Goal: Information Seeking & Learning: Learn about a topic

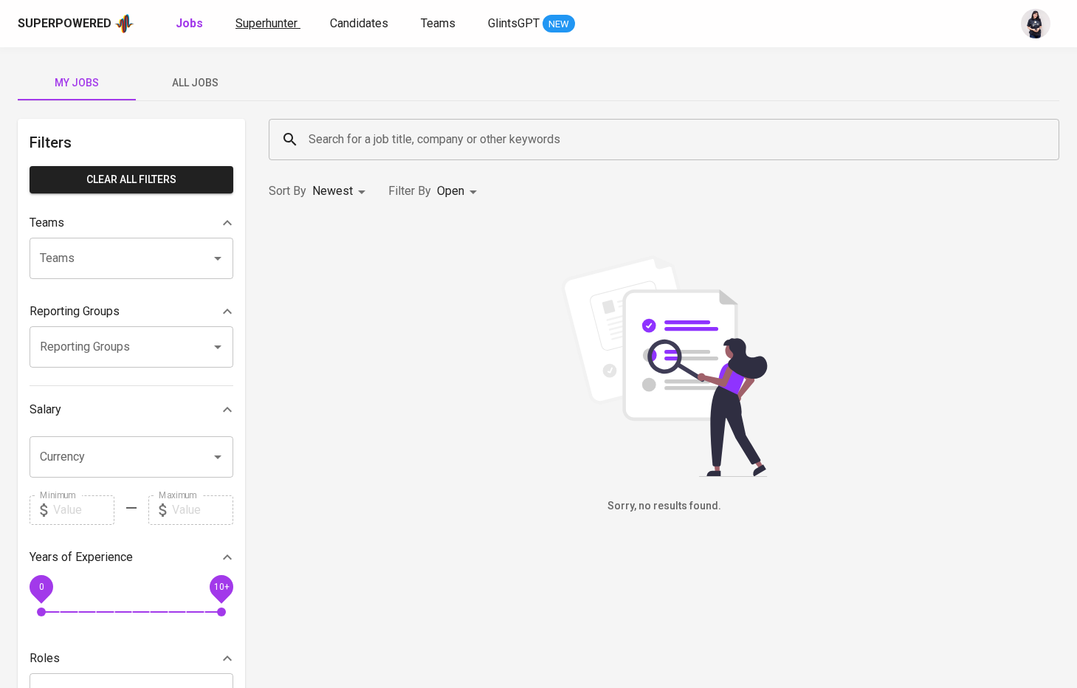
click at [264, 24] on span "Superhunter" at bounding box center [267, 23] width 62 height 14
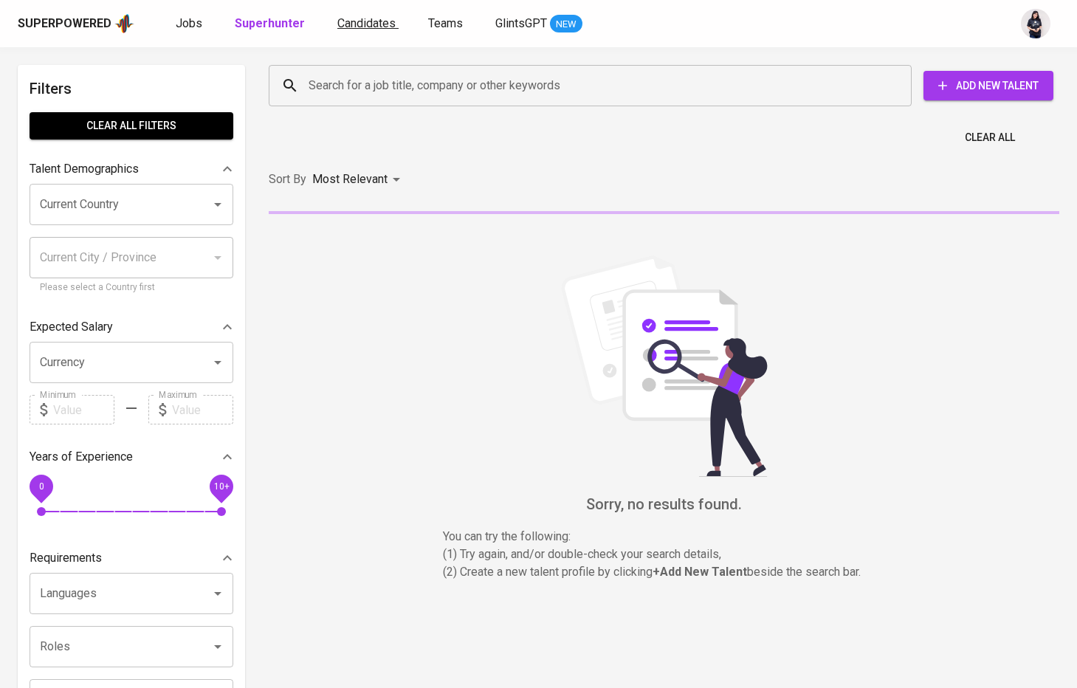
click at [364, 21] on span "Candidates" at bounding box center [366, 23] width 58 height 14
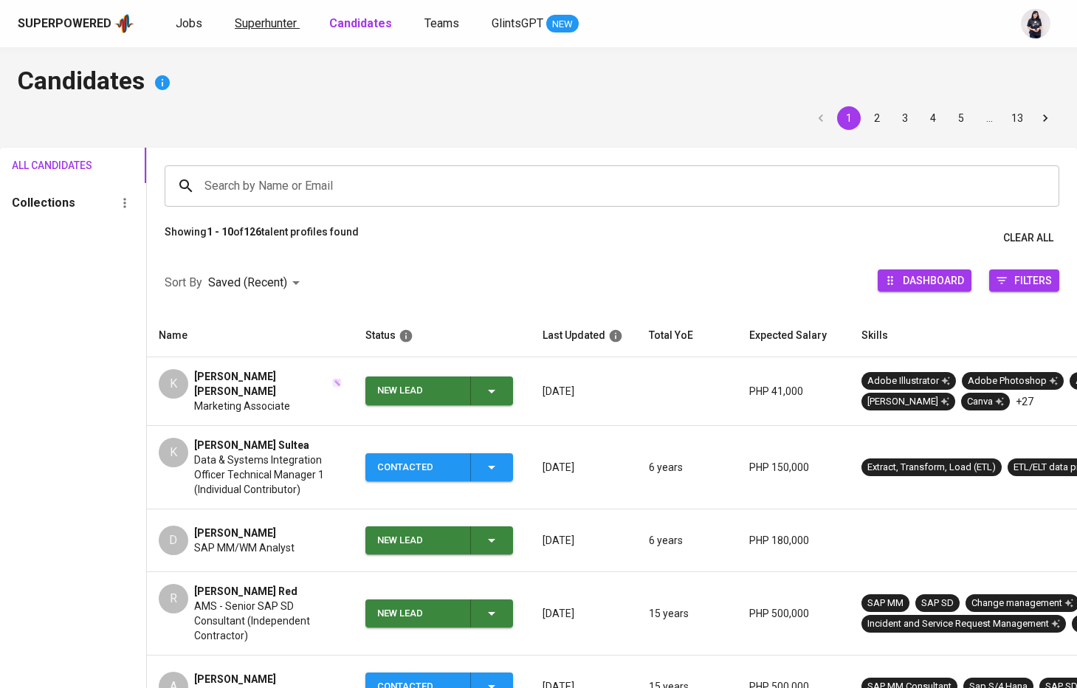
click at [295, 22] on link "Superhunter" at bounding box center [267, 24] width 65 height 18
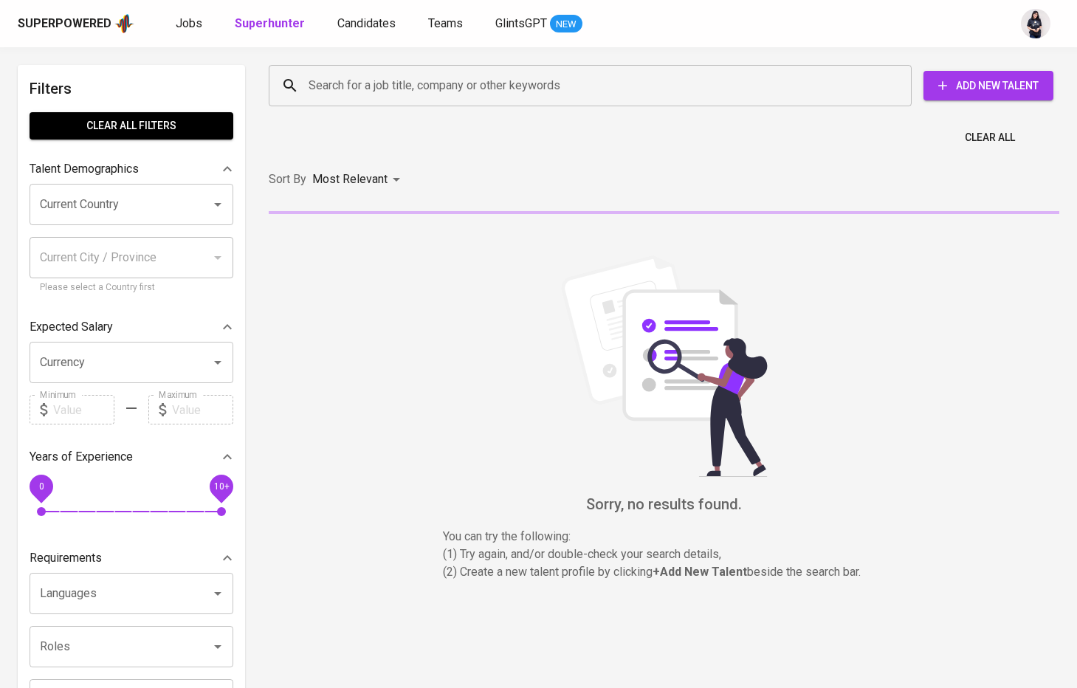
click at [134, 201] on input "Current Country" at bounding box center [110, 205] width 149 height 28
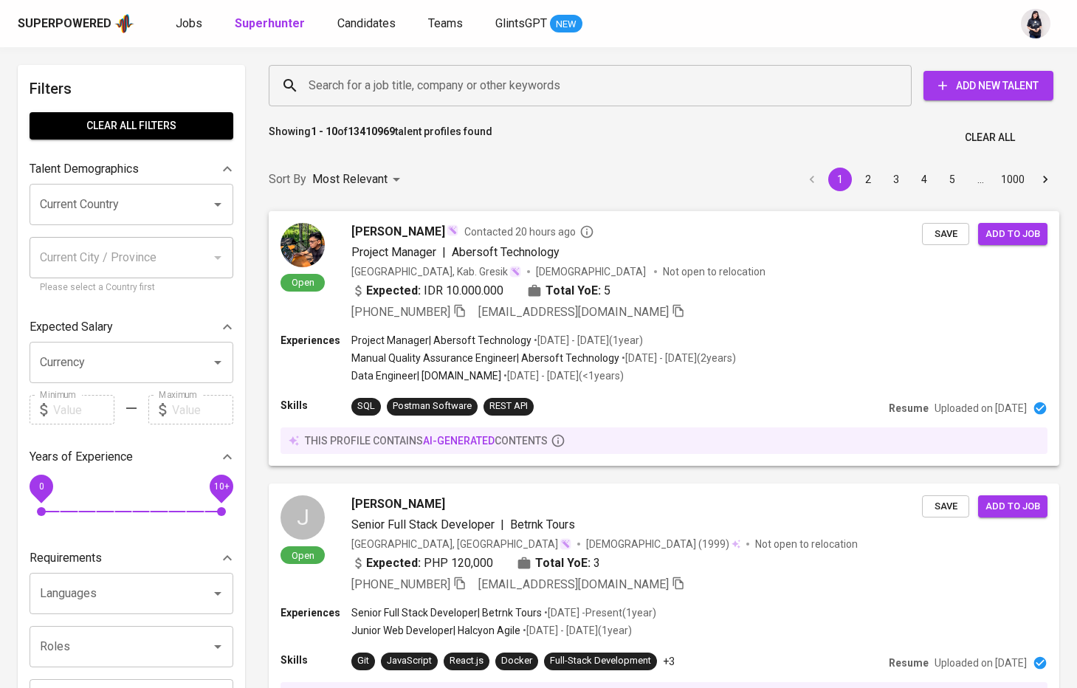
click at [375, 284] on b "Expected:" at bounding box center [393, 291] width 55 height 18
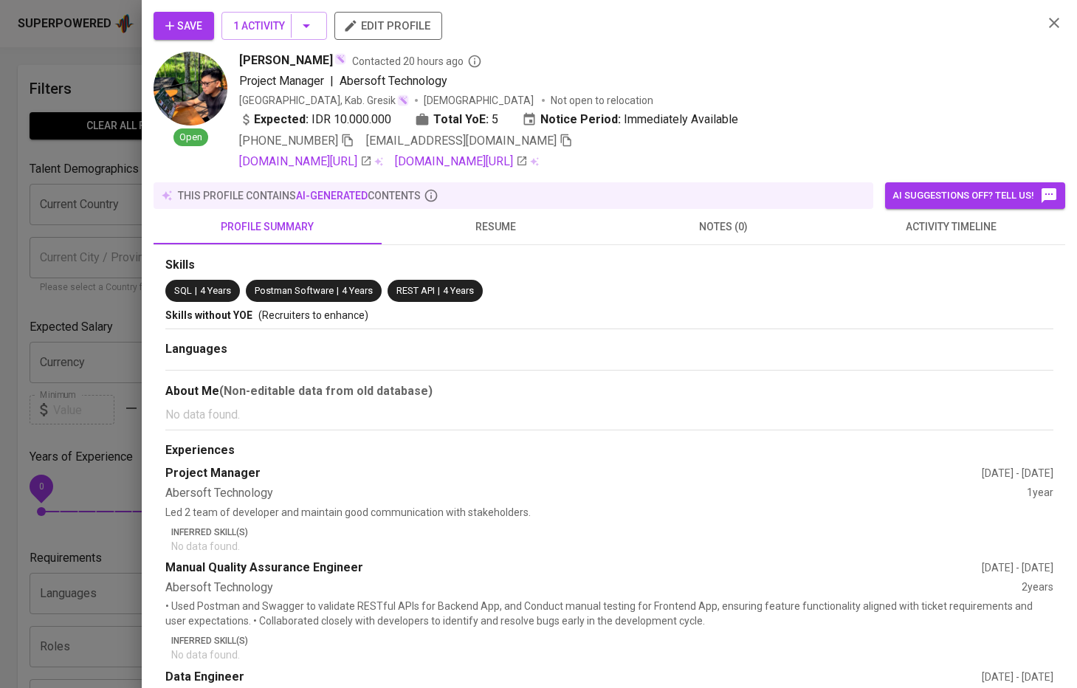
click at [69, 175] on div at bounding box center [538, 344] width 1077 height 688
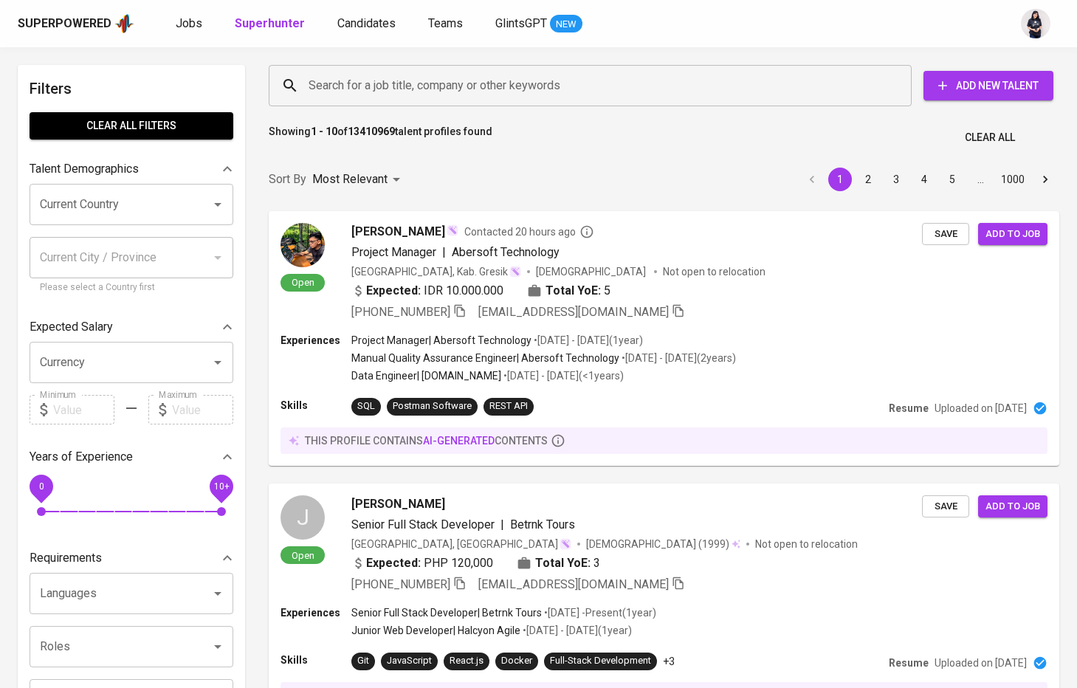
click at [369, 78] on input "Search for a job title, company or other keywords" at bounding box center [594, 86] width 578 height 28
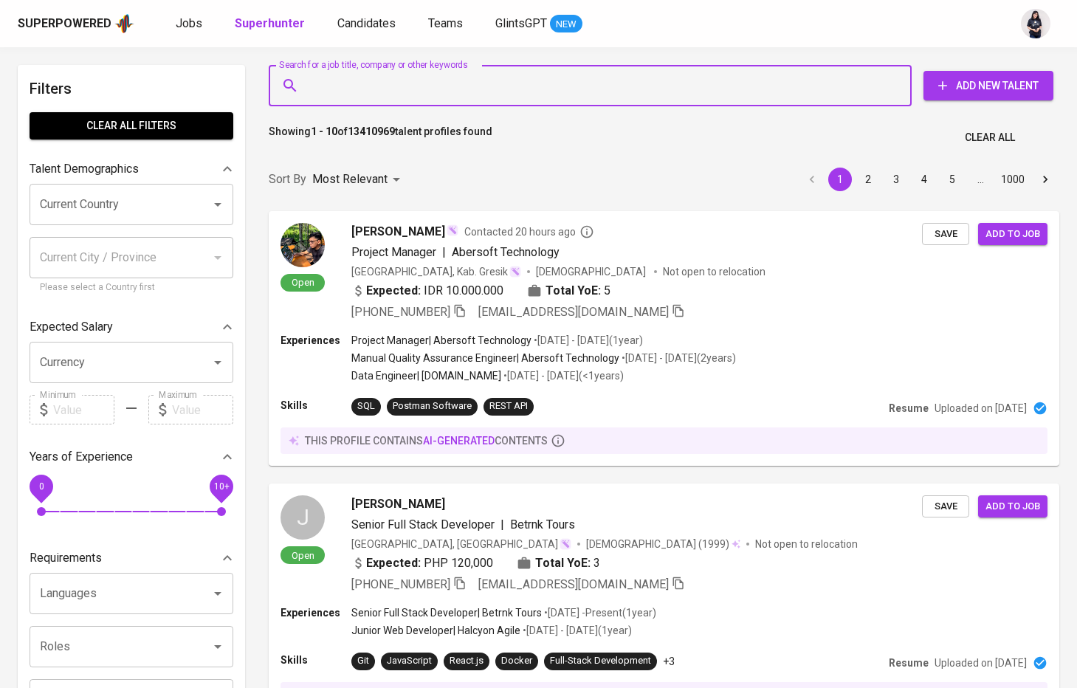
paste input "Client Solutions Executive"
type input "Client Solutions Executive"
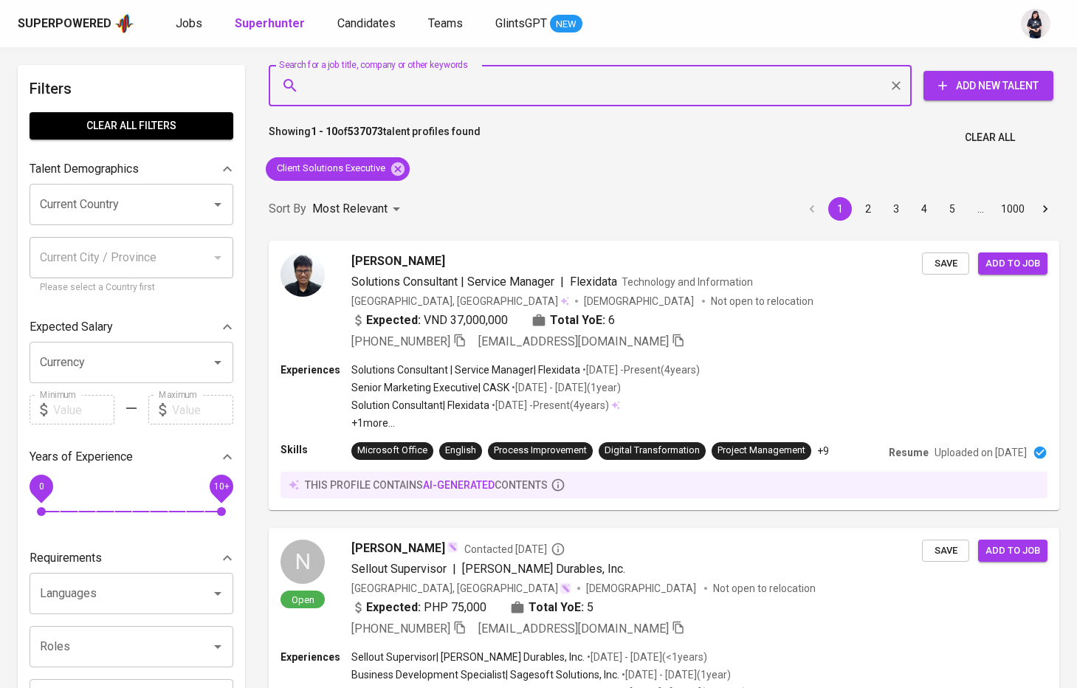
click at [172, 215] on input "Current Country" at bounding box center [110, 205] width 149 height 28
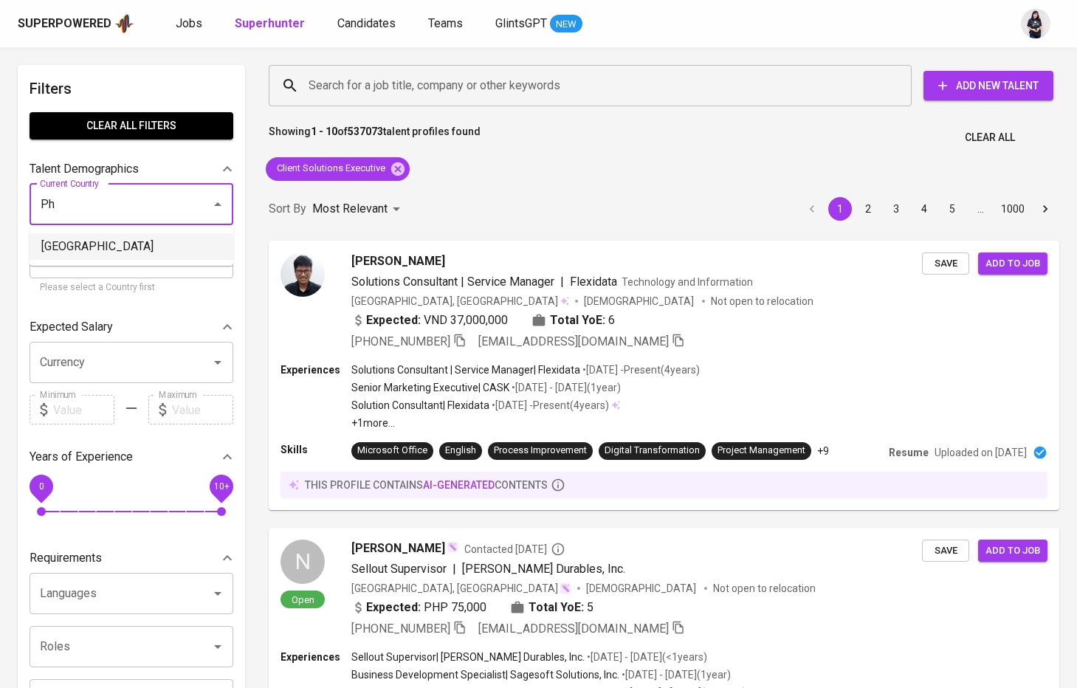
click at [166, 242] on li "[GEOGRAPHIC_DATA]" at bounding box center [132, 246] width 204 height 27
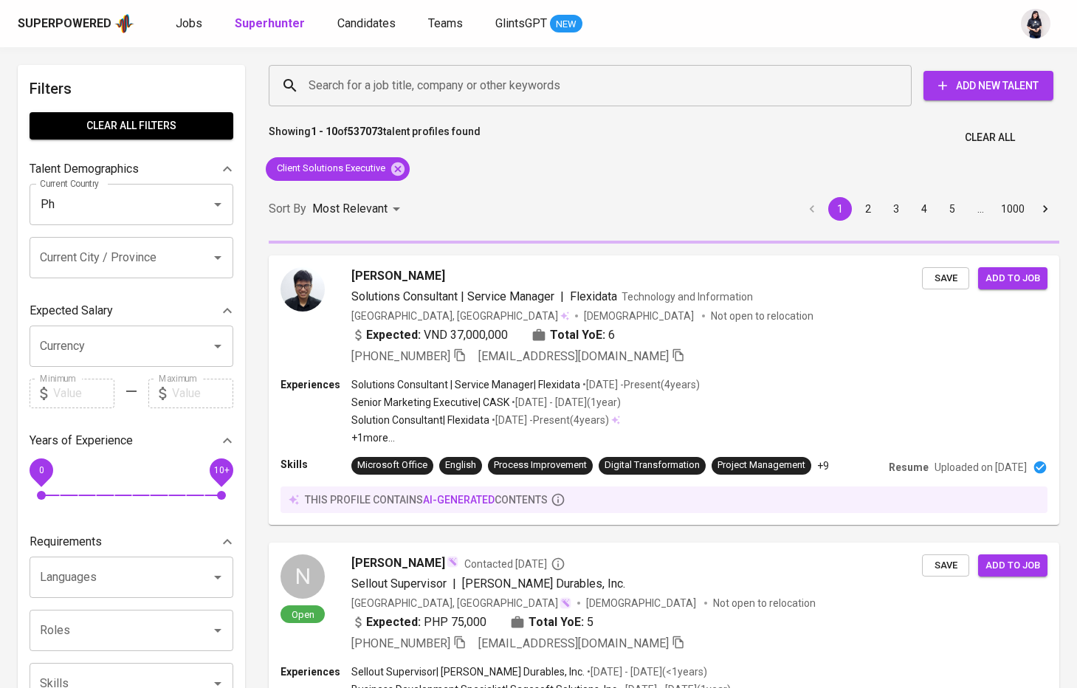
type input "[GEOGRAPHIC_DATA]"
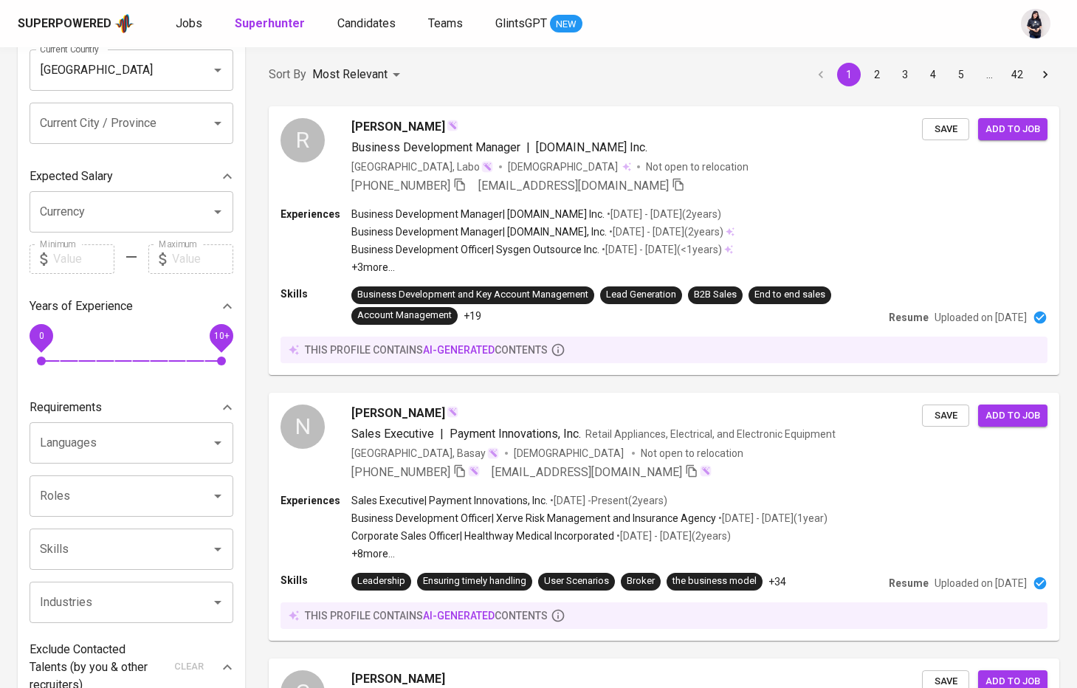
scroll to position [100, 0]
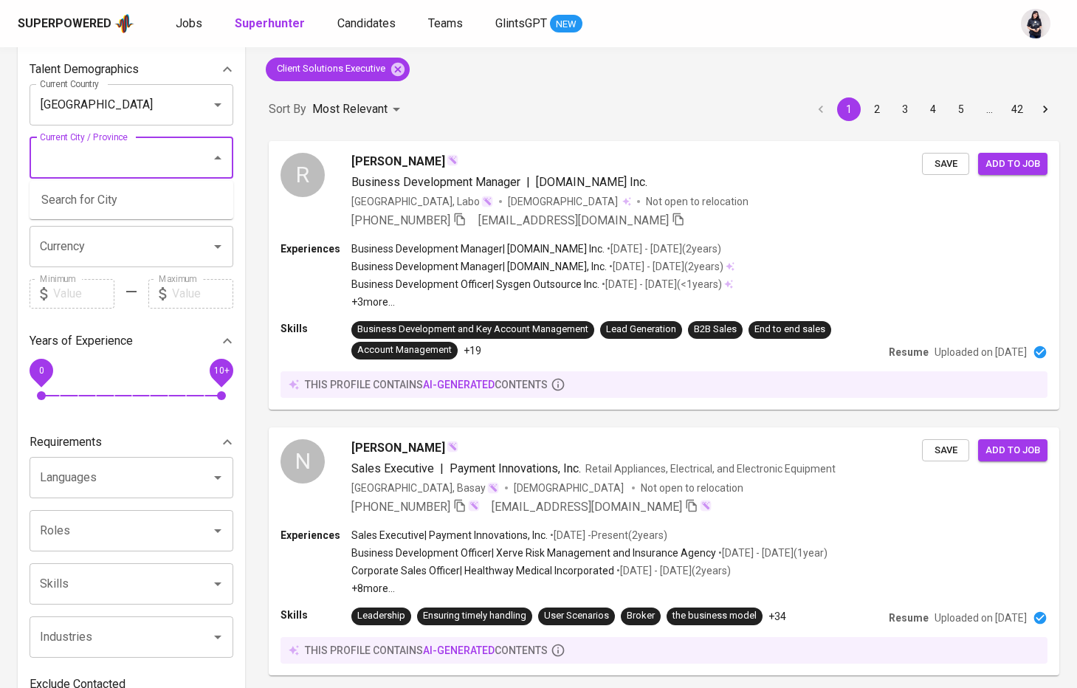
click at [337, 123] on div "Sort By Most Relevant MOST_RELEVANT 1 2 3 4 5 … 42" at bounding box center [664, 109] width 809 height 45
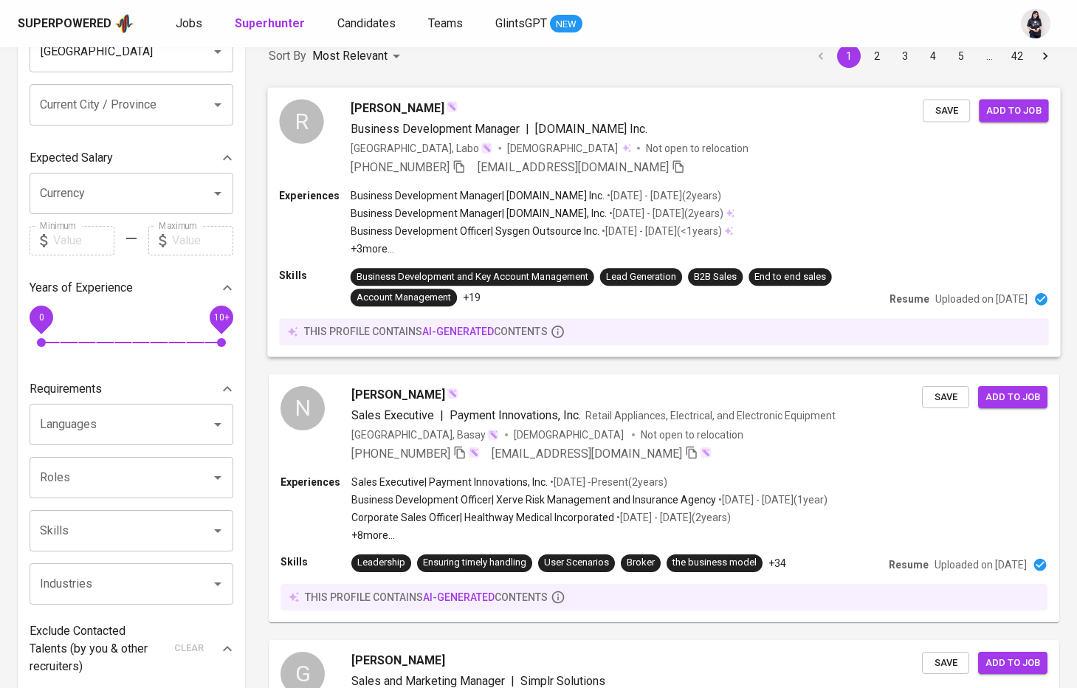
scroll to position [156, 0]
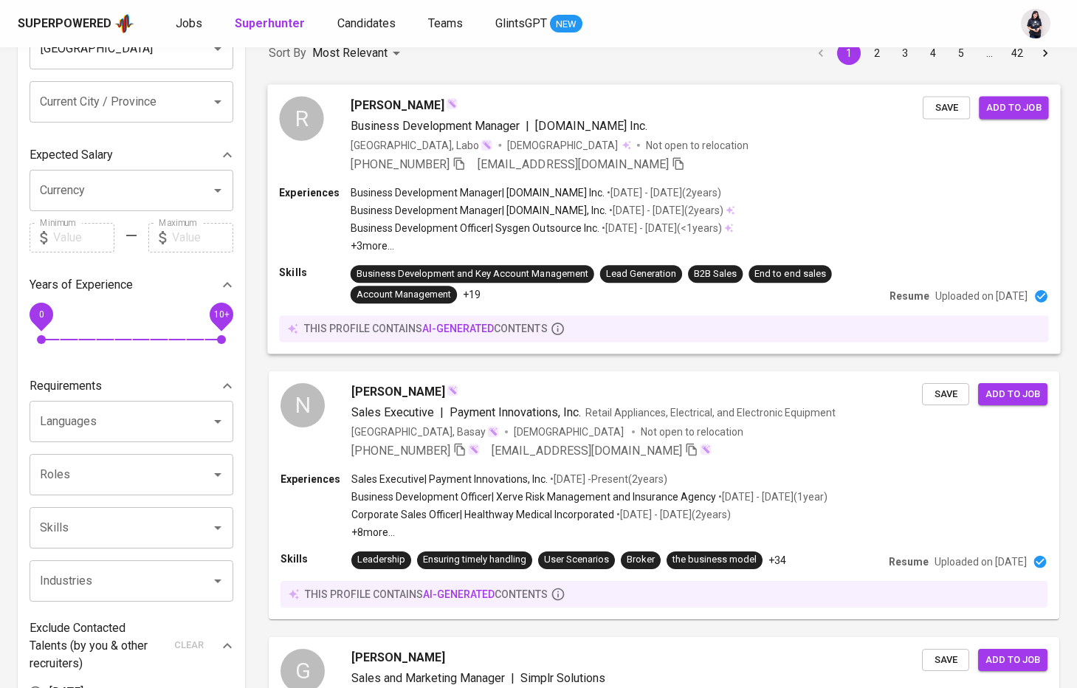
click at [508, 230] on p "Business Development Officer | Sysgen Outsource Inc." at bounding box center [475, 228] width 249 height 15
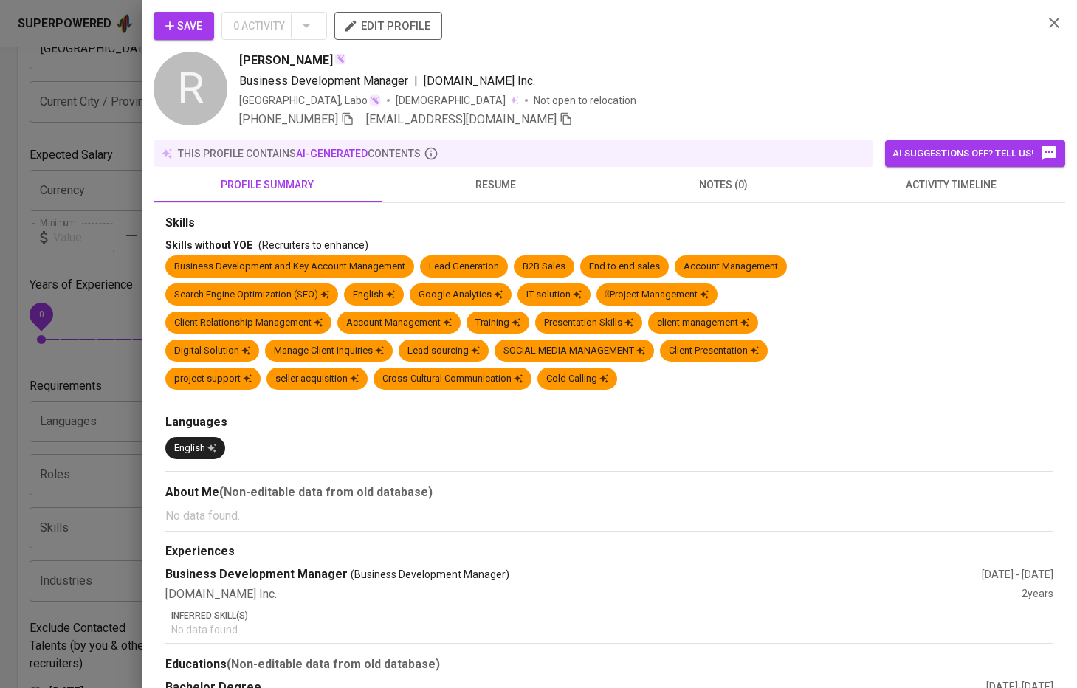
click at [472, 196] on button "resume" at bounding box center [496, 184] width 228 height 35
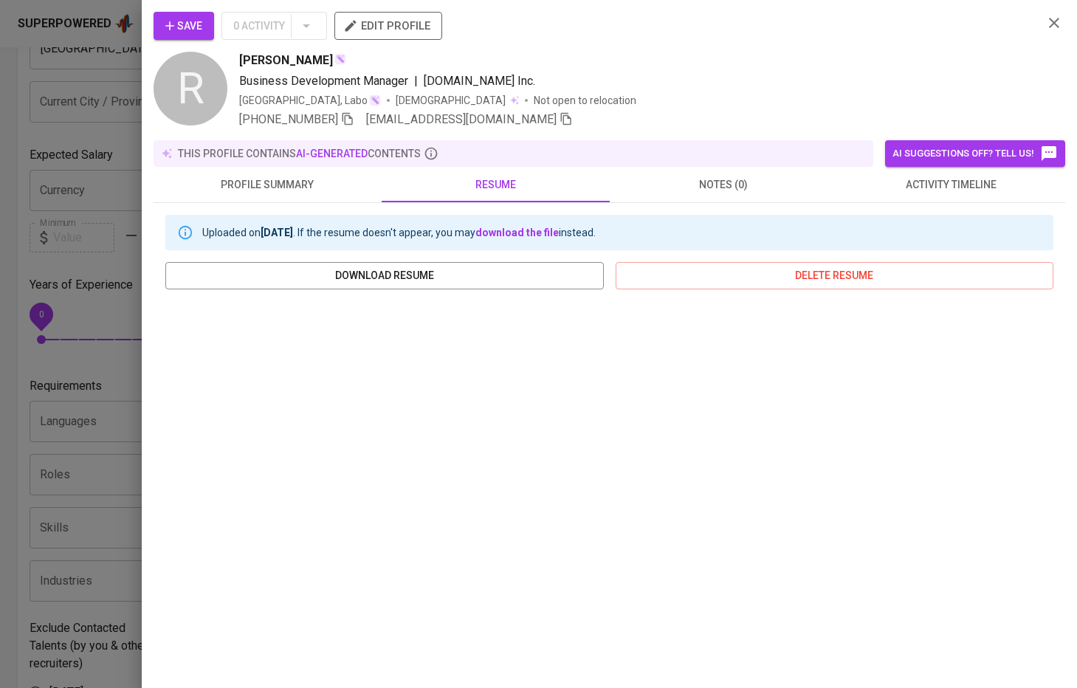
click at [92, 249] on div at bounding box center [538, 344] width 1077 height 688
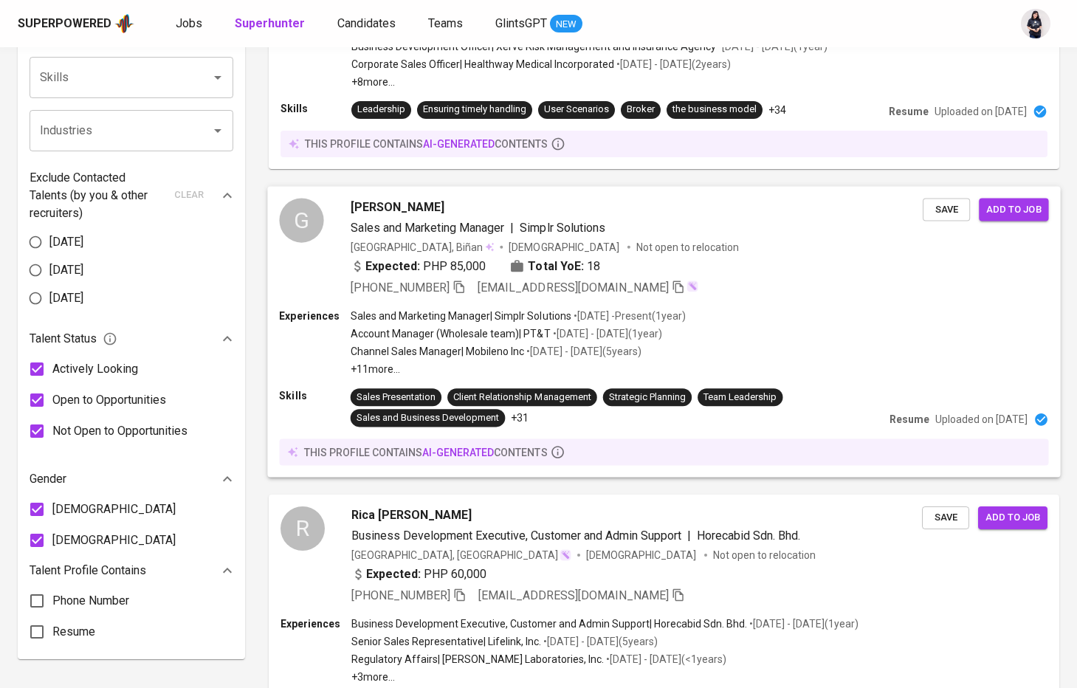
scroll to position [609, 0]
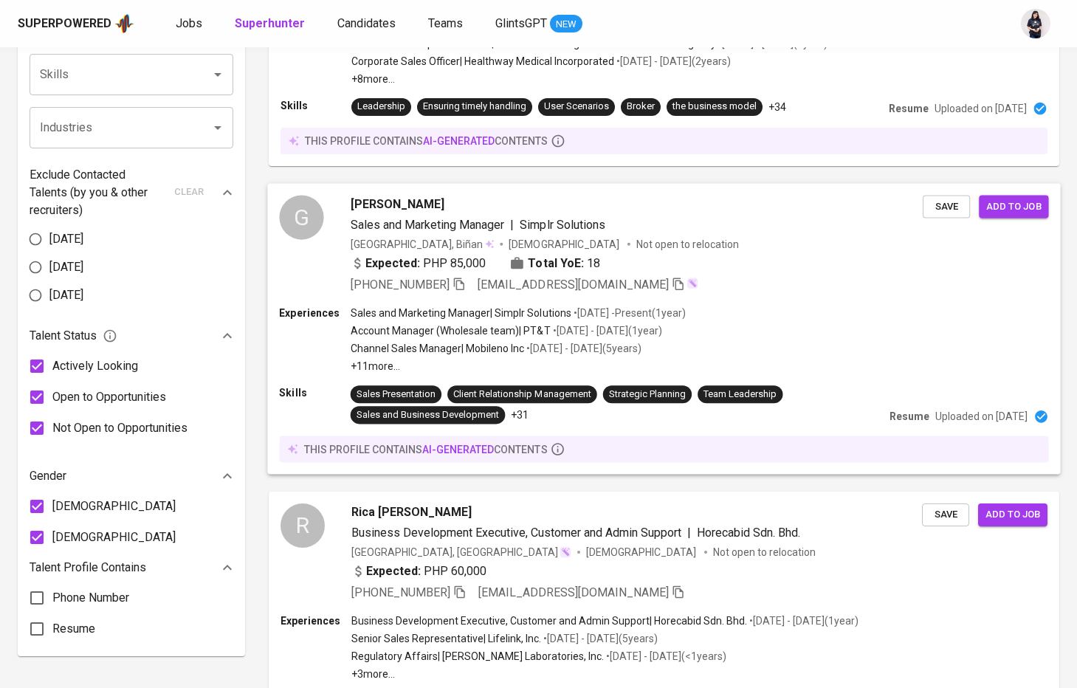
click at [512, 314] on p "Sales and Marketing Manager | Simplr Solutions" at bounding box center [461, 313] width 221 height 15
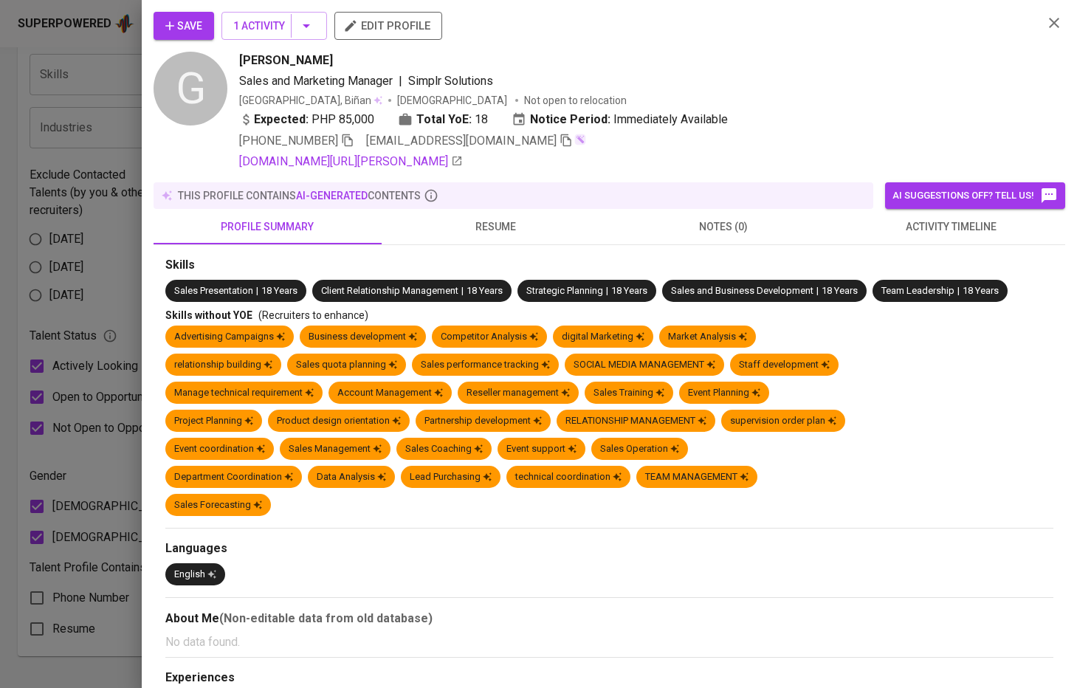
click at [432, 322] on div "Skills without YOE (Recruiters to enhance) Advertising Campaigns Business devel…" at bounding box center [609, 415] width 888 height 214
click at [480, 230] on span "resume" at bounding box center [496, 227] width 210 height 18
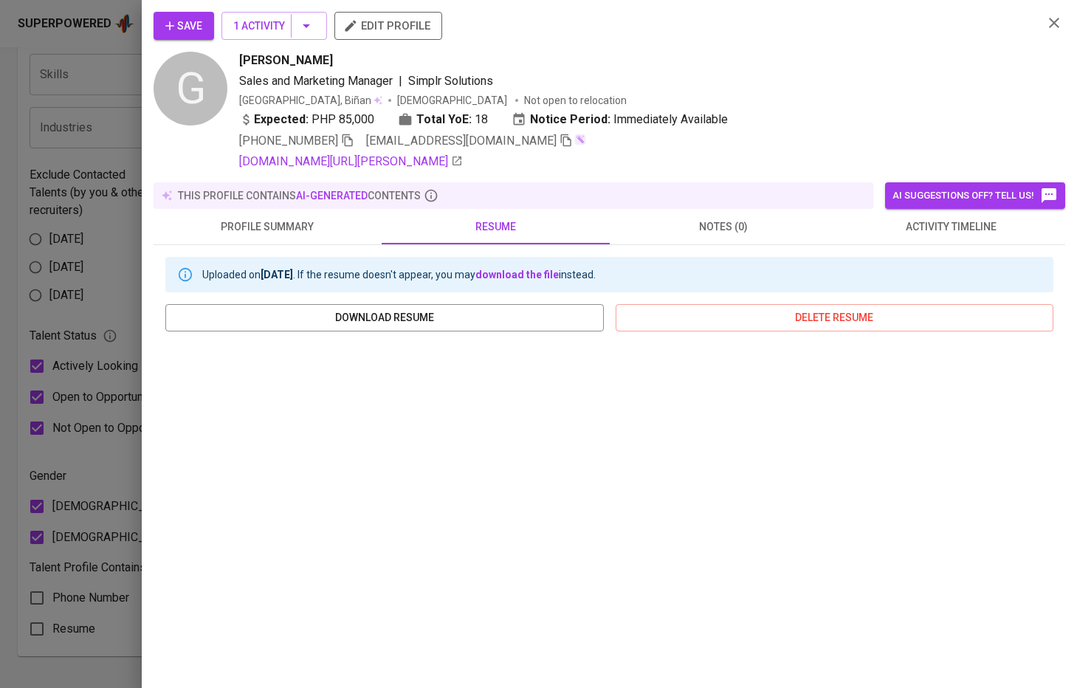
click at [83, 395] on div at bounding box center [538, 344] width 1077 height 688
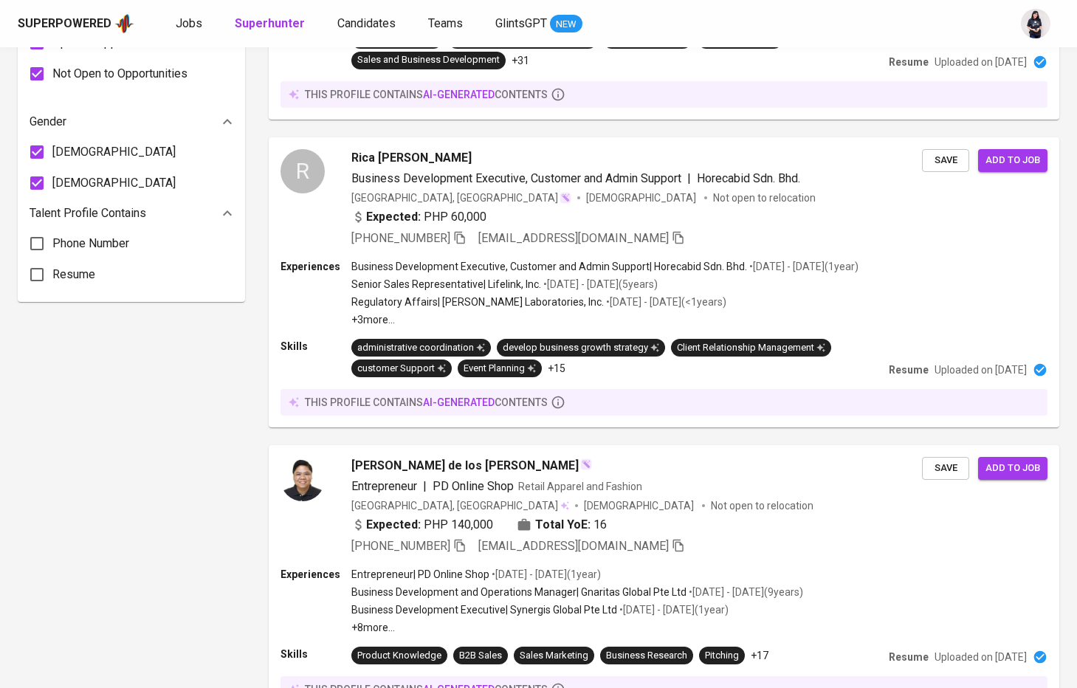
scroll to position [1046, 0]
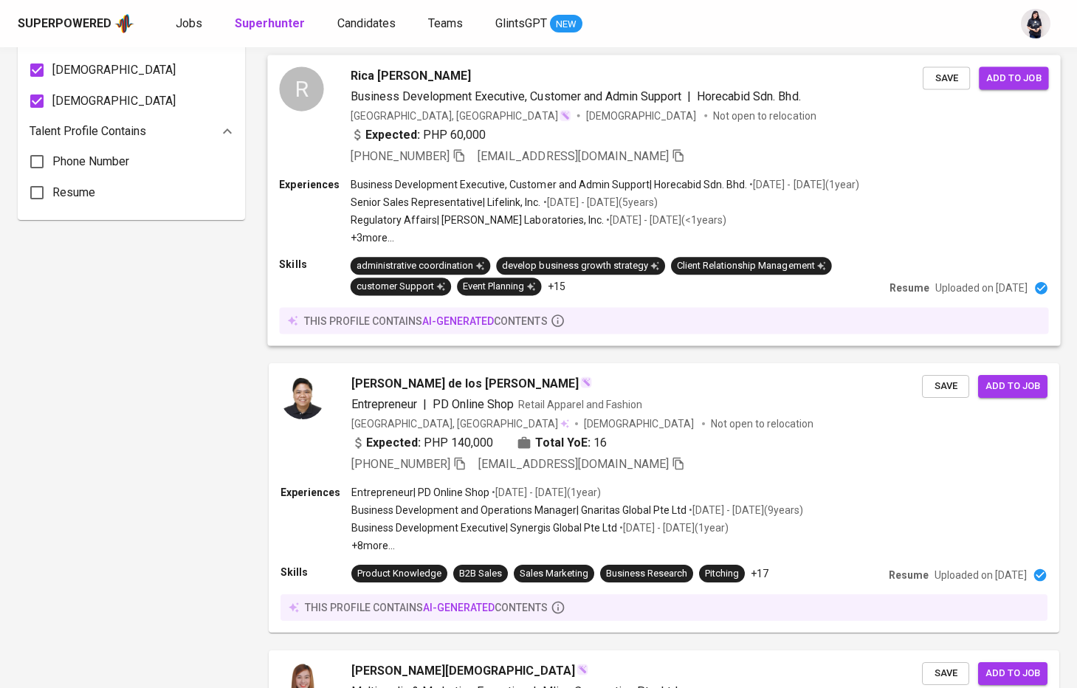
click at [484, 216] on p "Regulatory Affairs | [PERSON_NAME] Laboratories, Inc." at bounding box center [477, 220] width 253 height 15
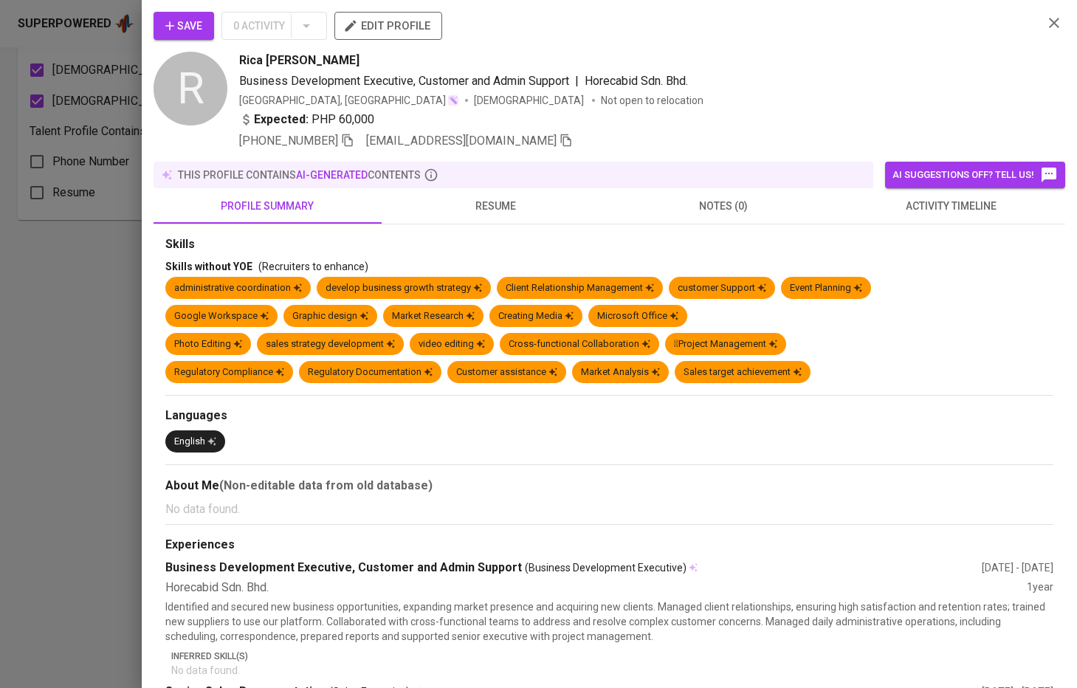
click at [483, 213] on span "resume" at bounding box center [496, 206] width 210 height 18
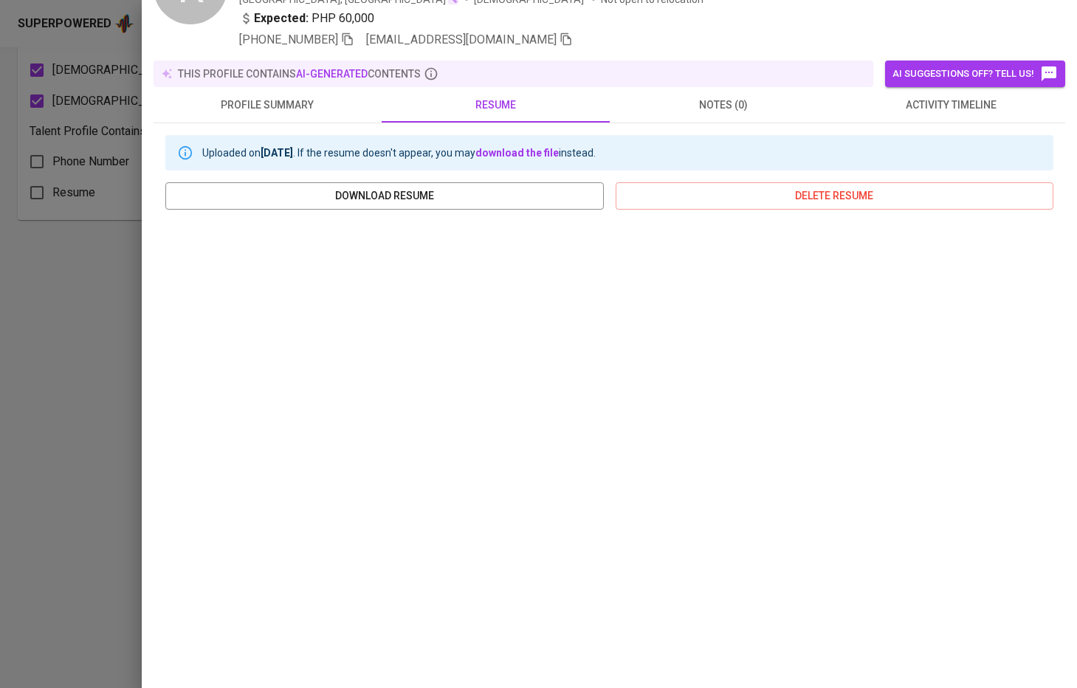
scroll to position [100, 0]
click at [109, 213] on div at bounding box center [538, 344] width 1077 height 688
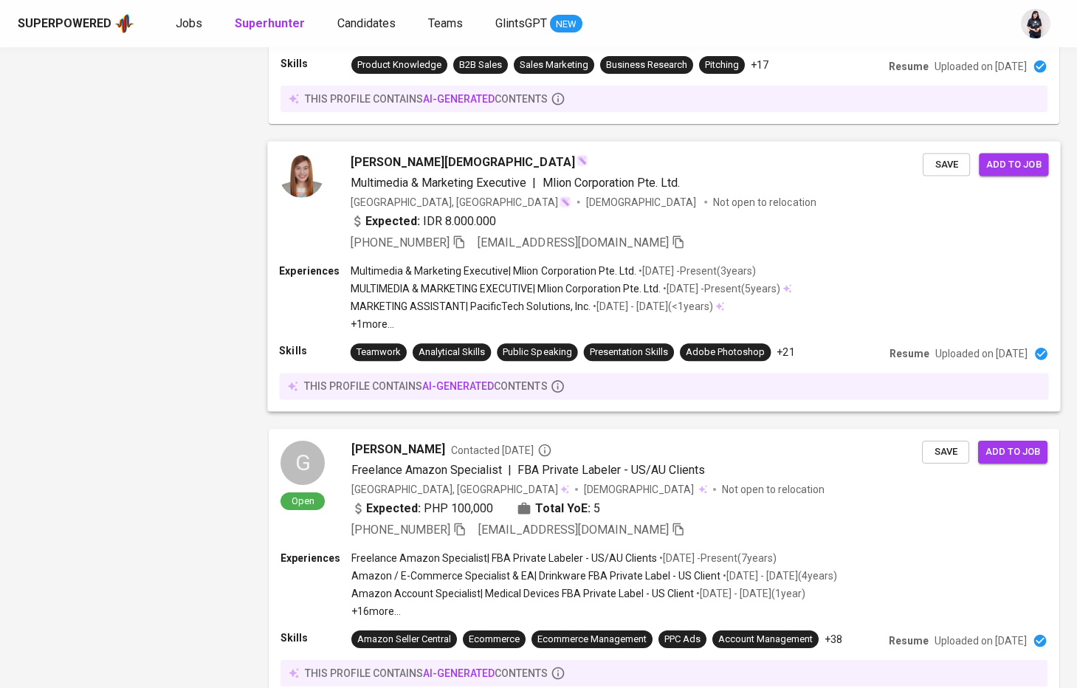
scroll to position [1557, 0]
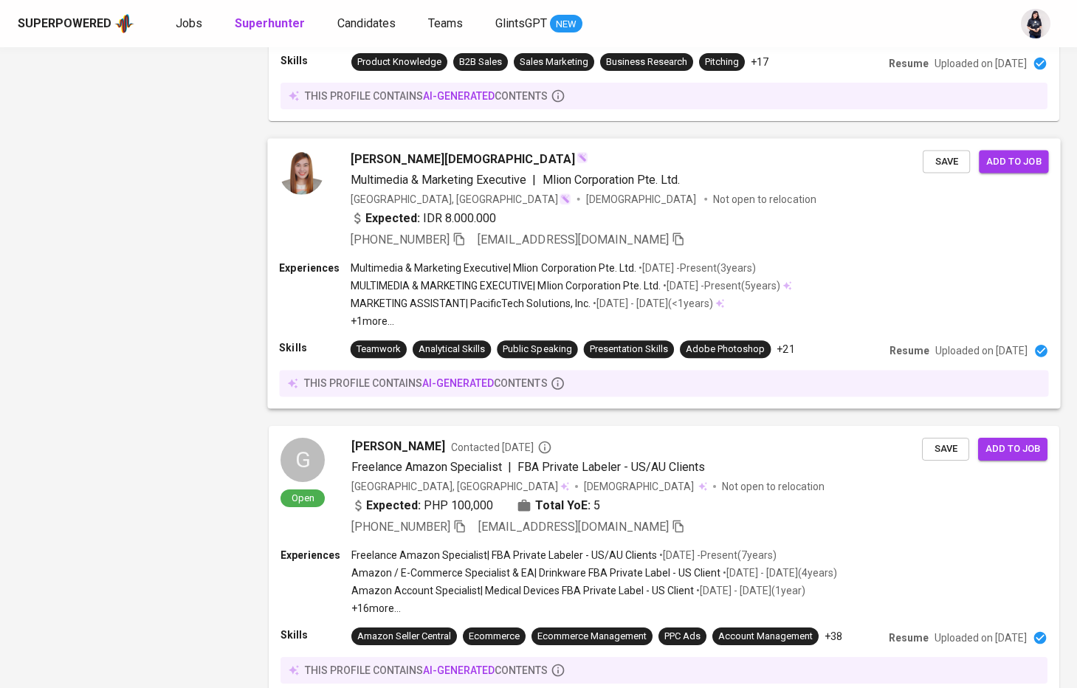
click at [491, 274] on p "Multimedia & Marketing Executive | Mlion Corporation Pte. Ltd." at bounding box center [494, 268] width 286 height 15
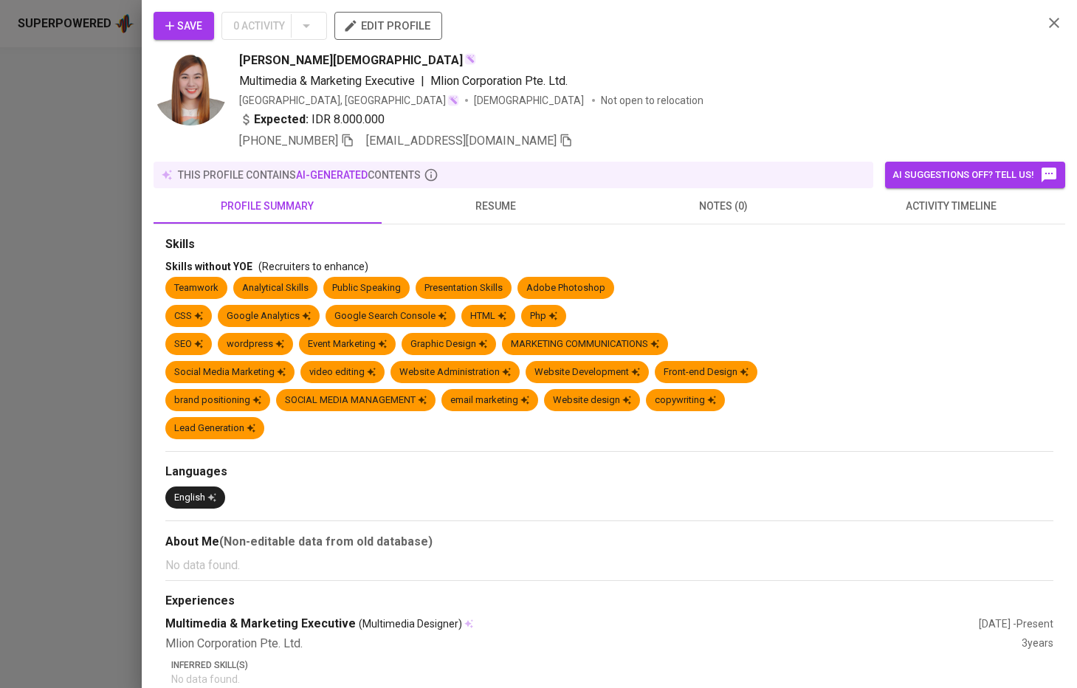
click at [408, 270] on div "Skills without YOE (Recruiters to enhance)" at bounding box center [609, 266] width 888 height 15
click at [496, 200] on span "resume" at bounding box center [496, 206] width 210 height 18
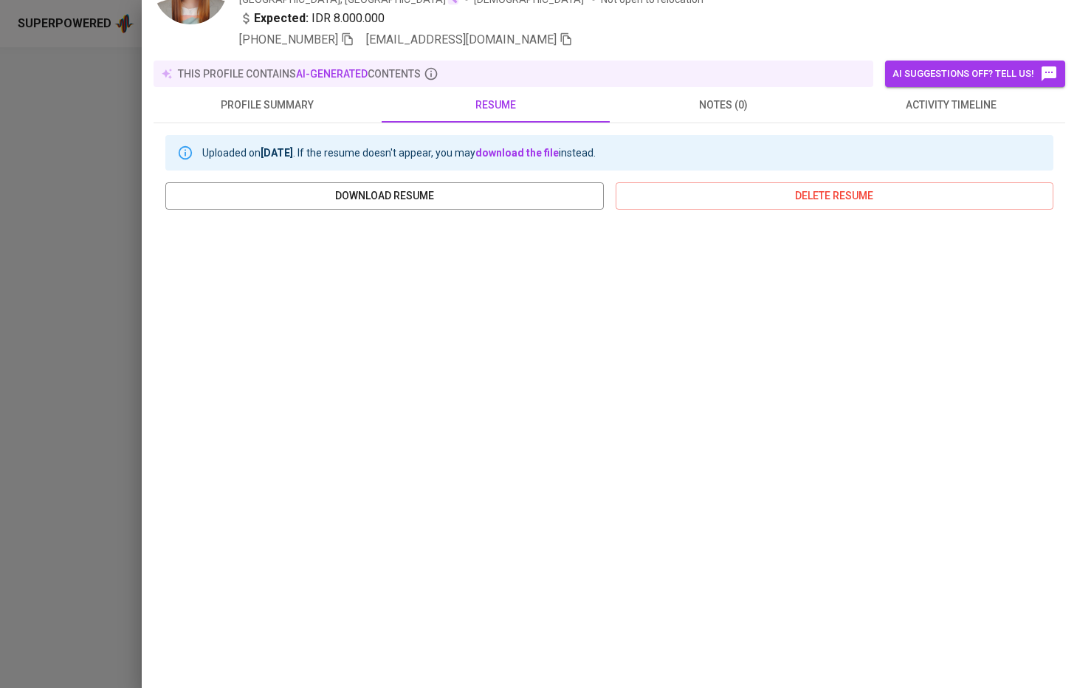
scroll to position [100, 0]
click at [69, 320] on div at bounding box center [538, 344] width 1077 height 688
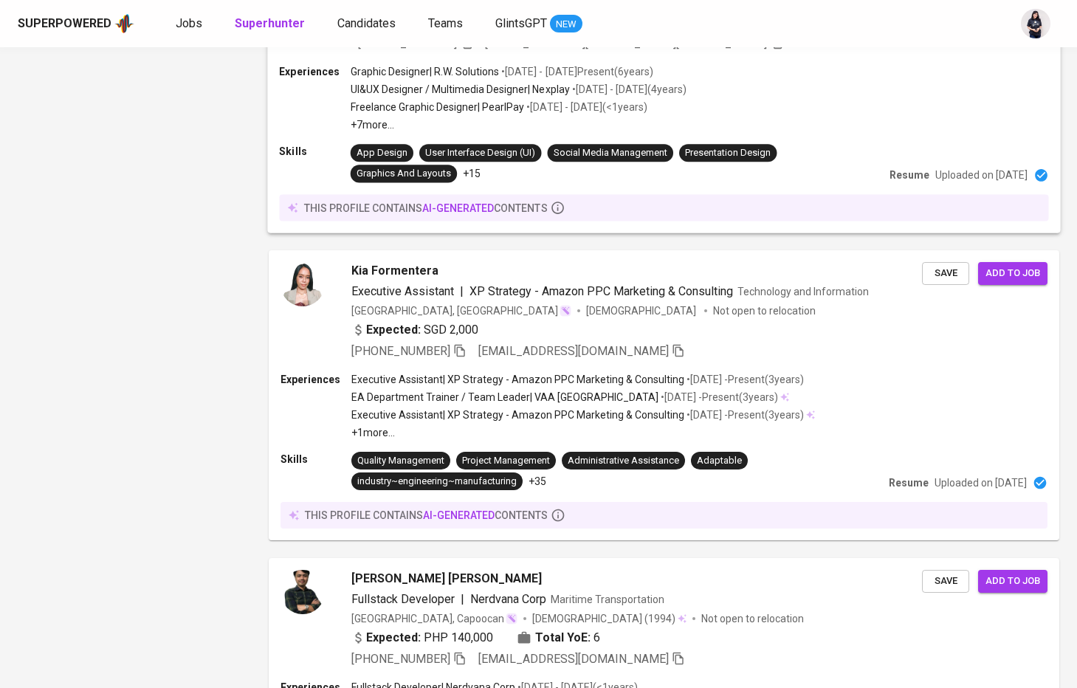
scroll to position [2358, 0]
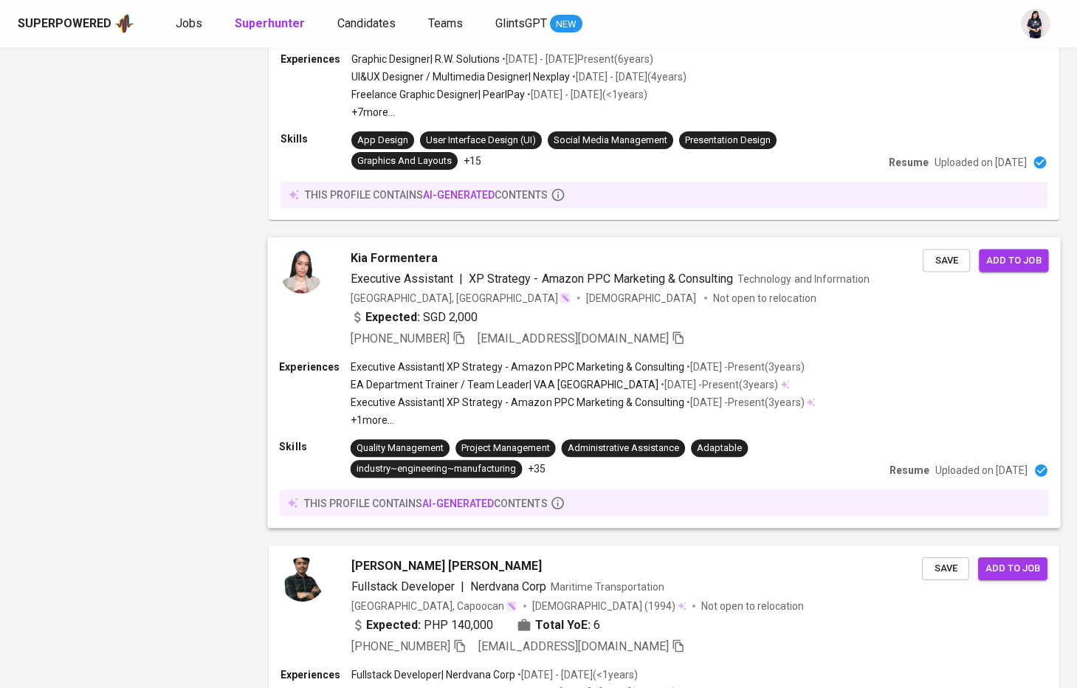
click at [433, 360] on p "Executive Assistant | XP Strategy - Amazon PPC Marketing & Consulting" at bounding box center [518, 367] width 334 height 15
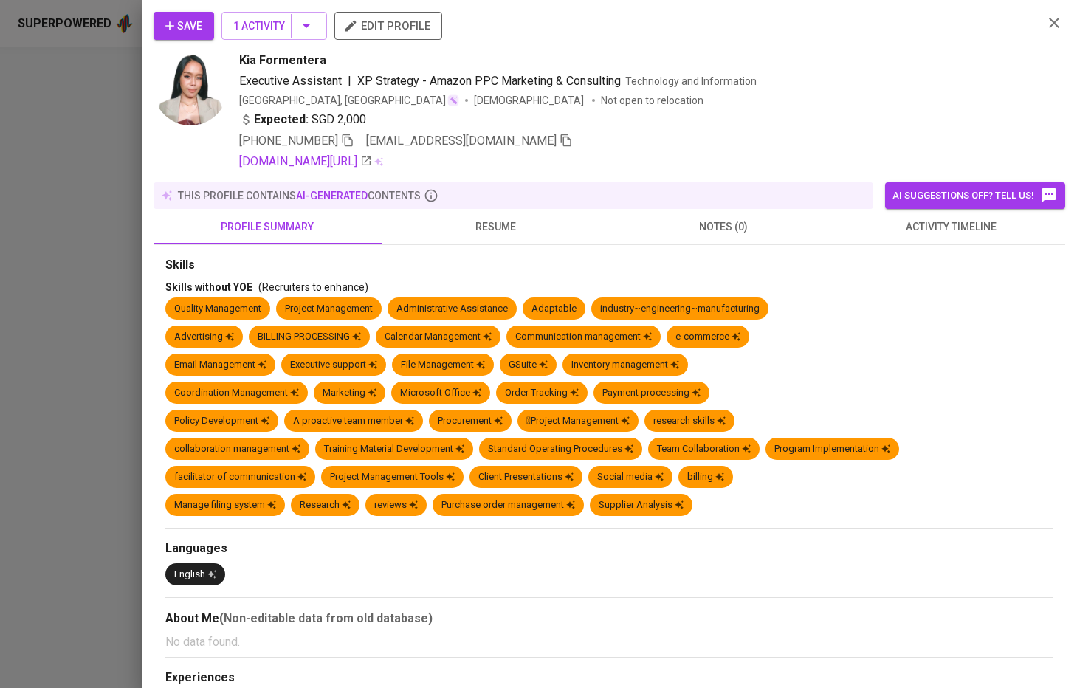
click at [494, 220] on span "resume" at bounding box center [496, 227] width 210 height 18
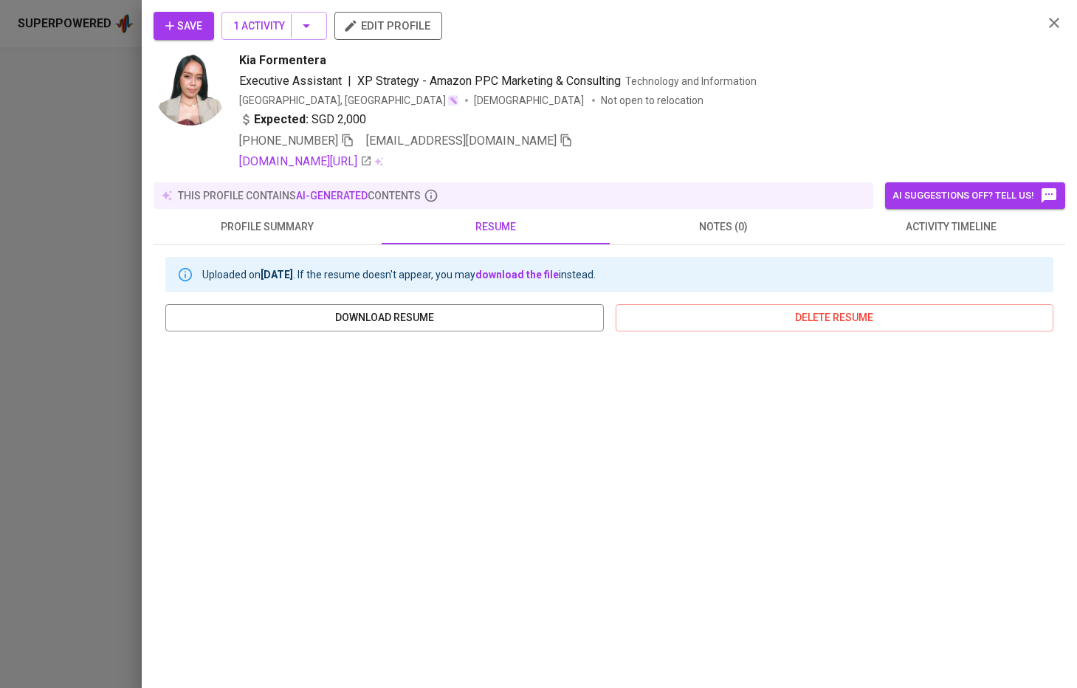
click at [68, 415] on div at bounding box center [538, 344] width 1077 height 688
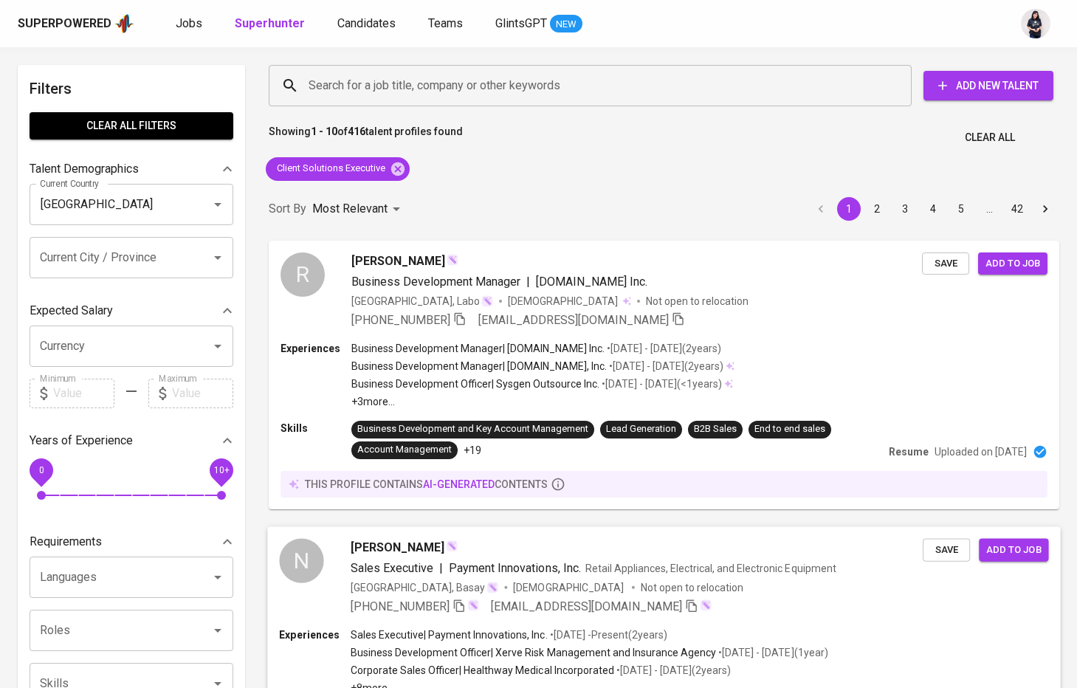
scroll to position [0, 0]
click at [427, 333] on div "R [PERSON_NAME] Espeso Business Development Manager | [DOMAIN_NAME] Inc. [GEOGR…" at bounding box center [663, 290] width 793 height 100
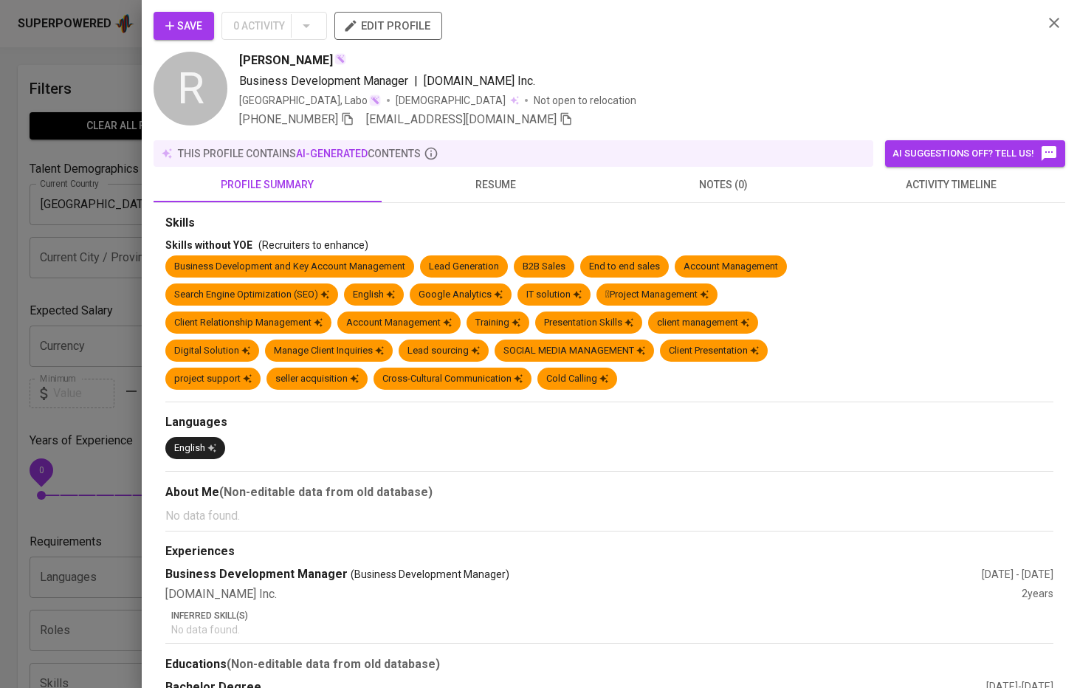
click at [496, 194] on button "resume" at bounding box center [496, 184] width 228 height 35
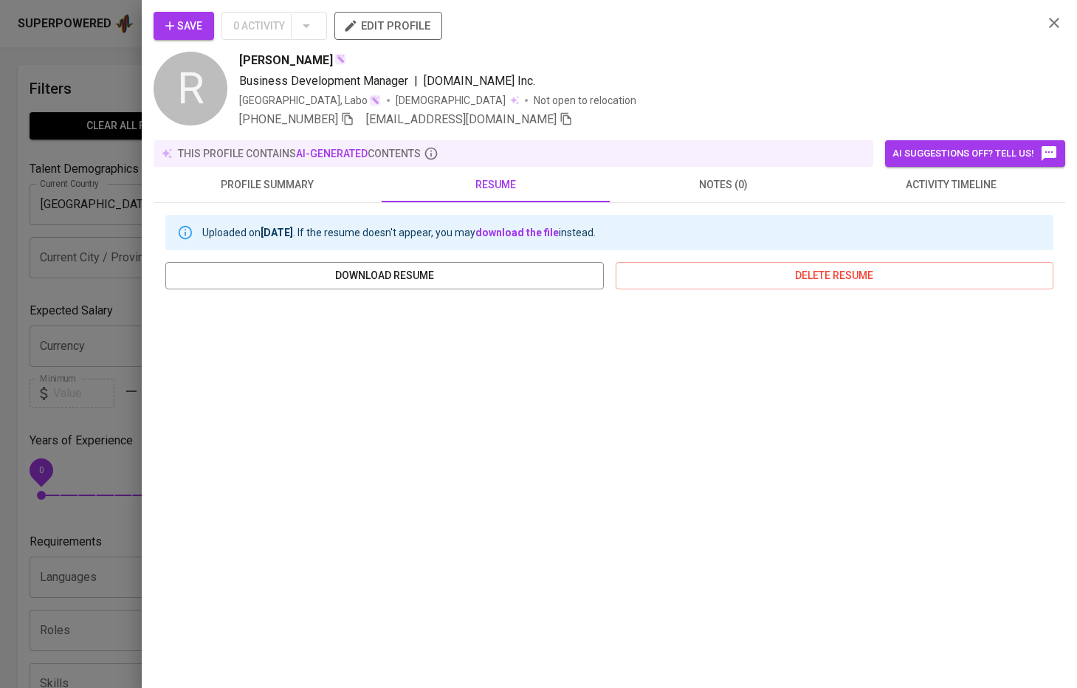
click at [109, 258] on div at bounding box center [538, 344] width 1077 height 688
